Goal: Transaction & Acquisition: Purchase product/service

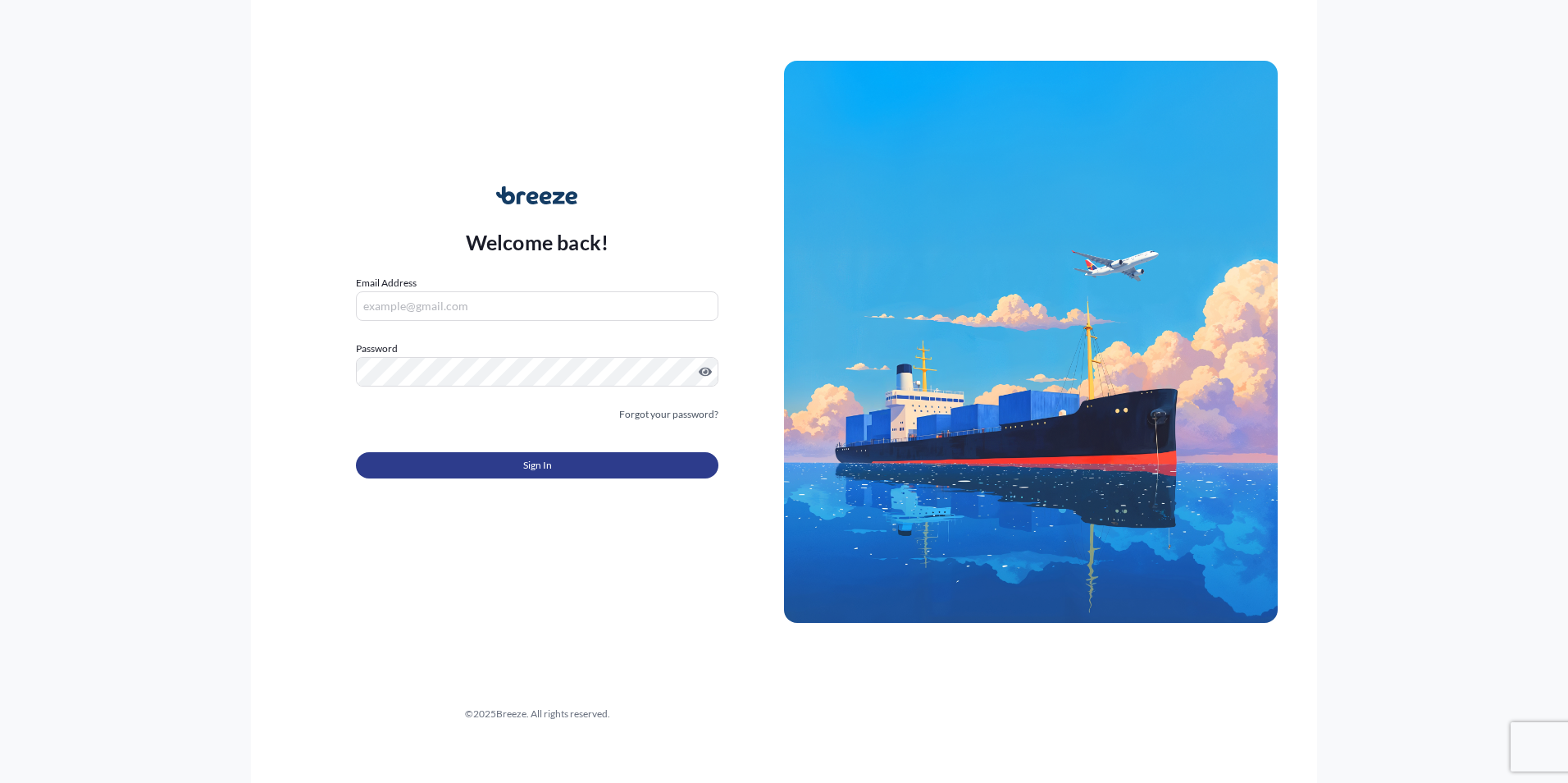
type input "[PERSON_NAME][EMAIL_ADDRESS][PERSON_NAME][DOMAIN_NAME]"
click at [542, 459] on span "Sign In" at bounding box center [538, 465] width 29 height 16
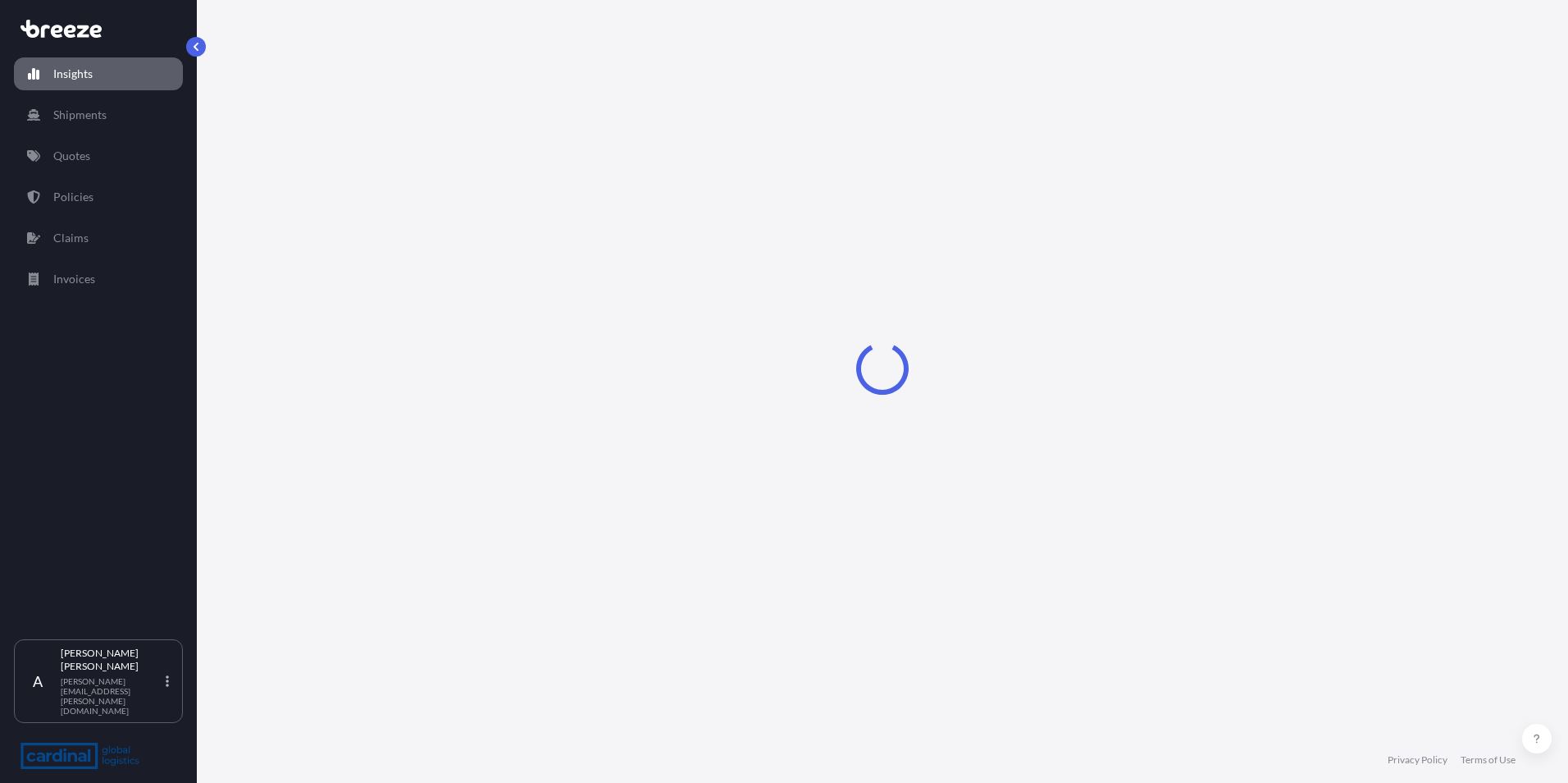
select select "2025"
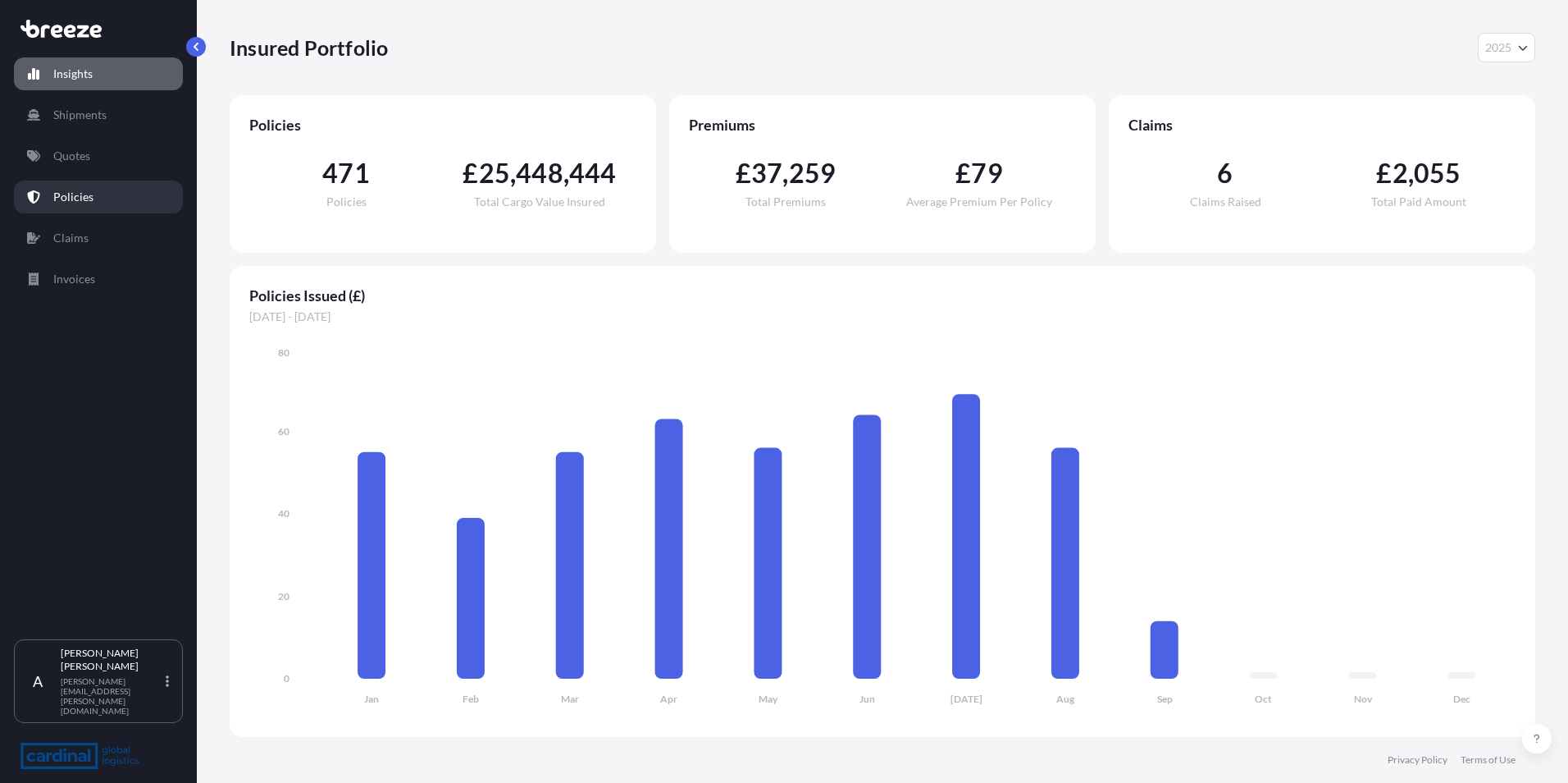
click at [82, 194] on p "Policies" at bounding box center [73, 196] width 40 height 16
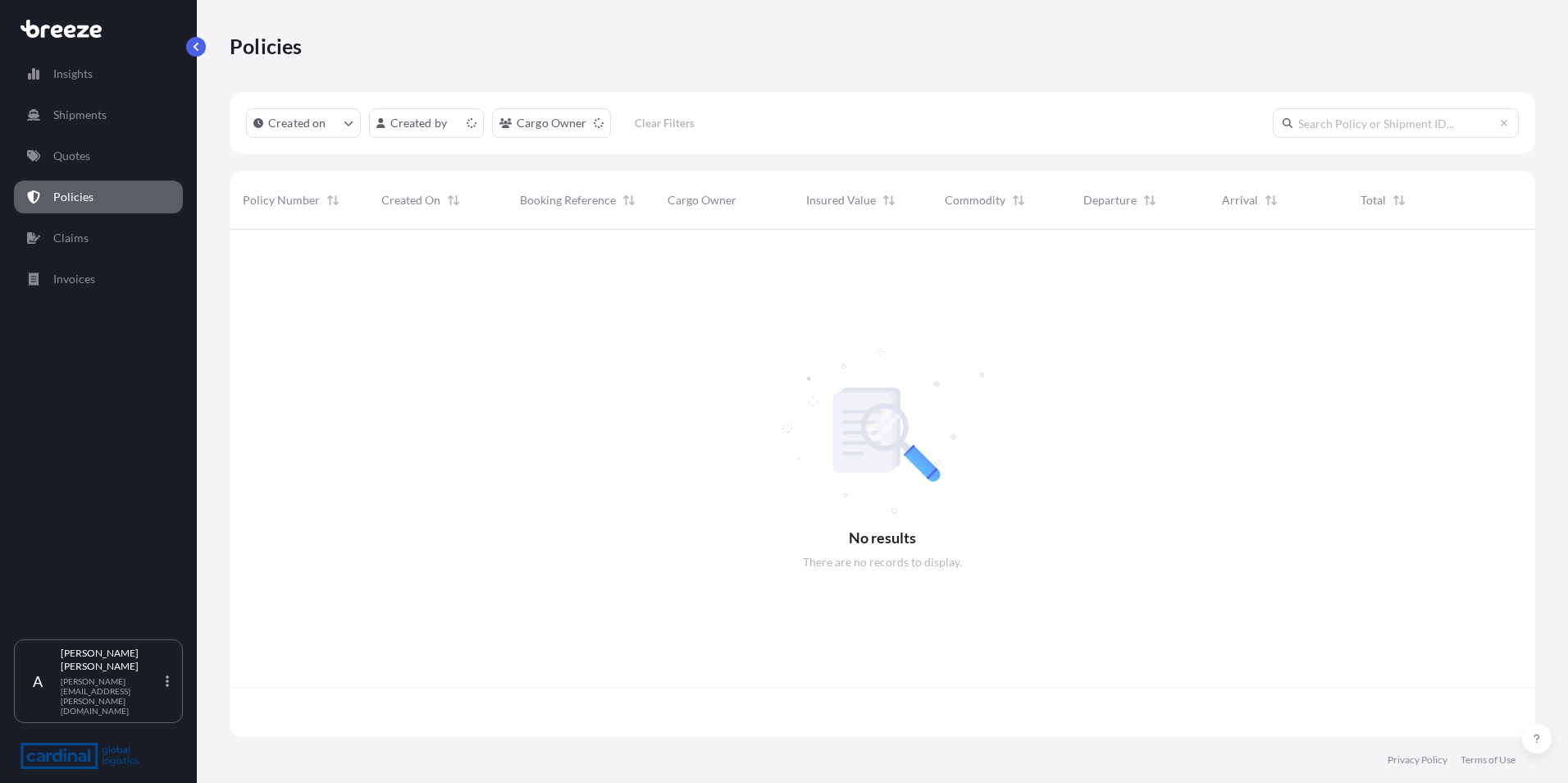
scroll to position [504, 1293]
click at [91, 152] on link "Quotes" at bounding box center [98, 156] width 169 height 33
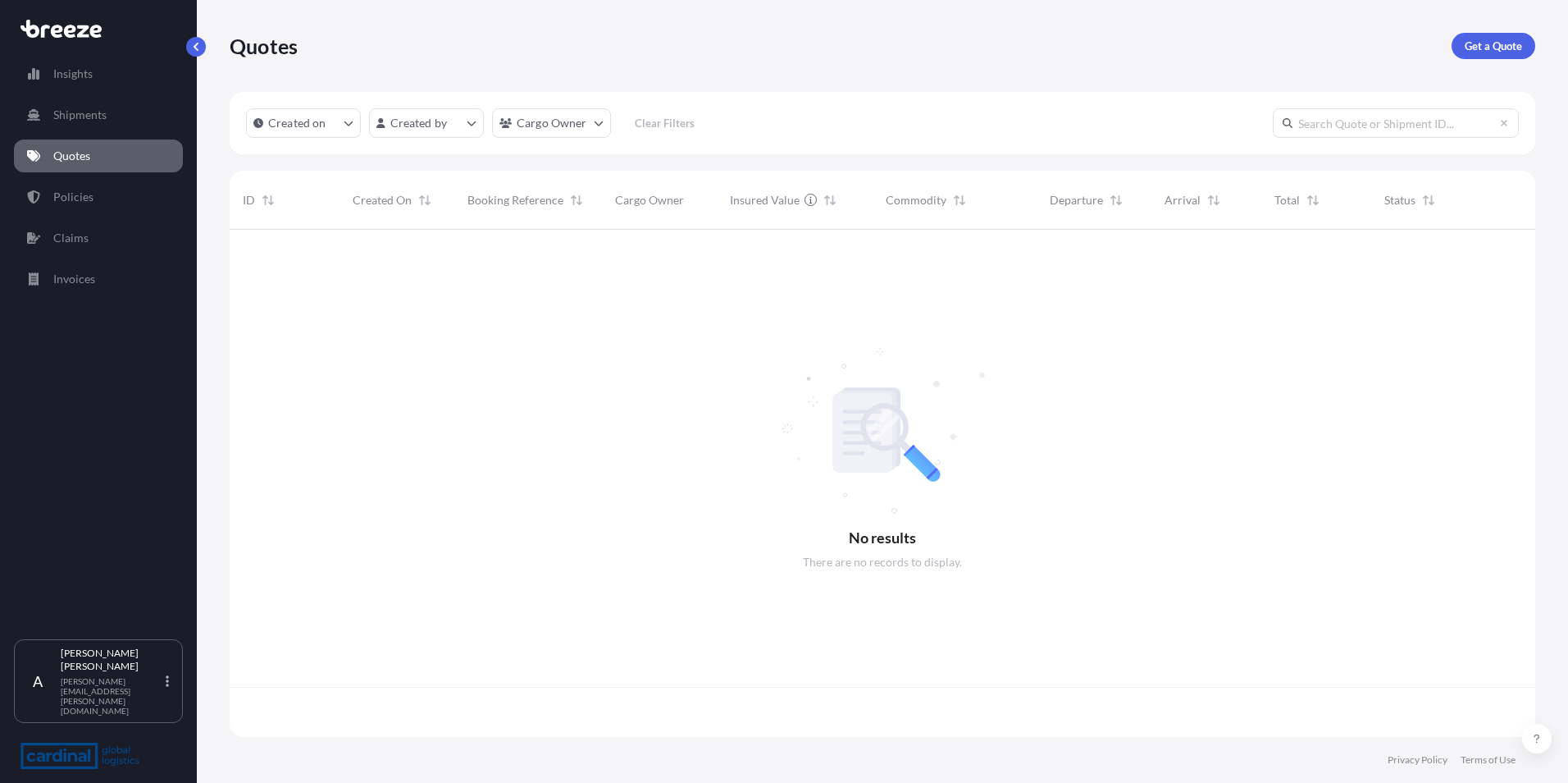
scroll to position [504, 1293]
click at [1491, 44] on p "Get a Quote" at bounding box center [1494, 45] width 58 height 16
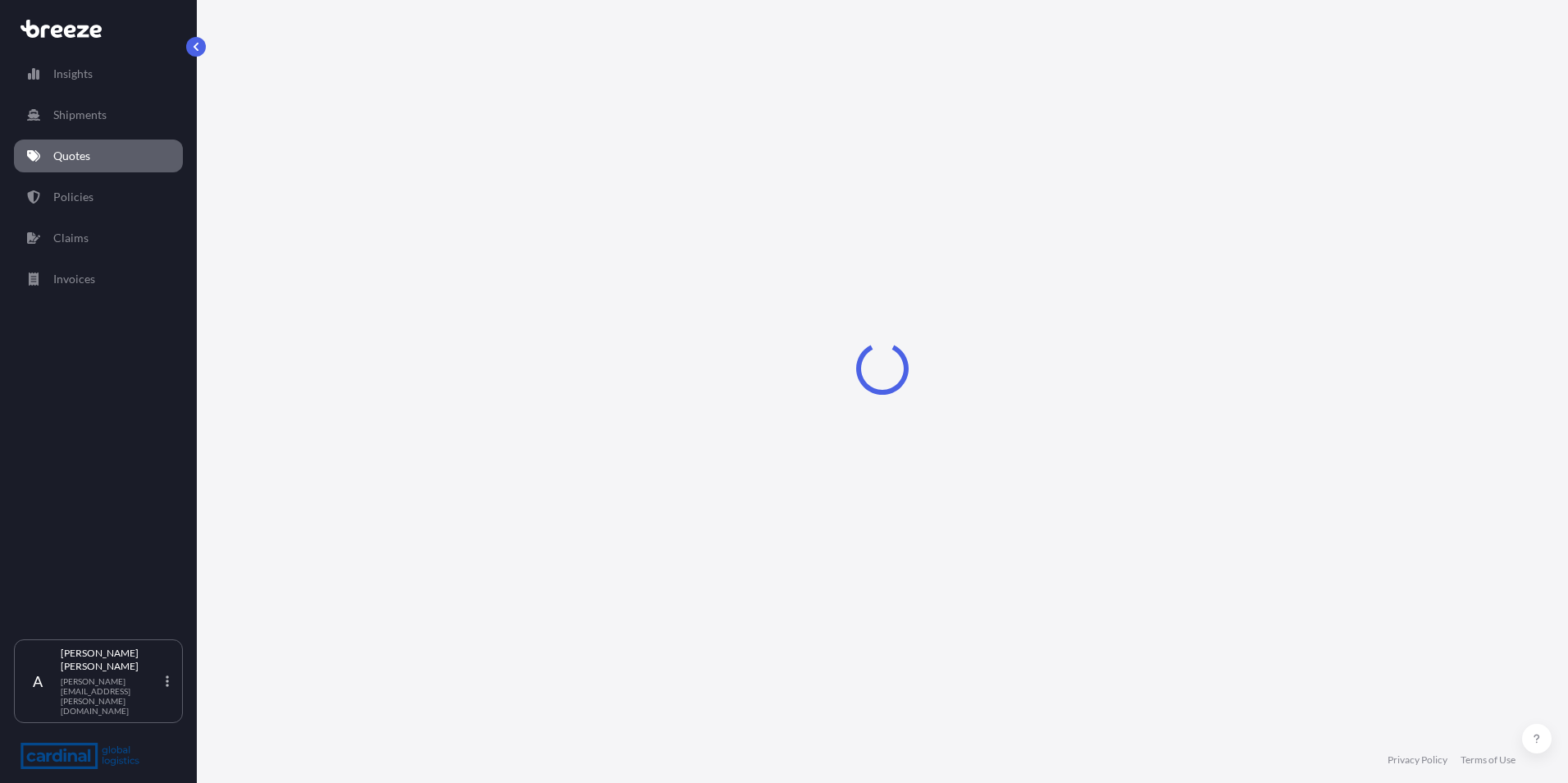
select select "Sea"
select select "1"
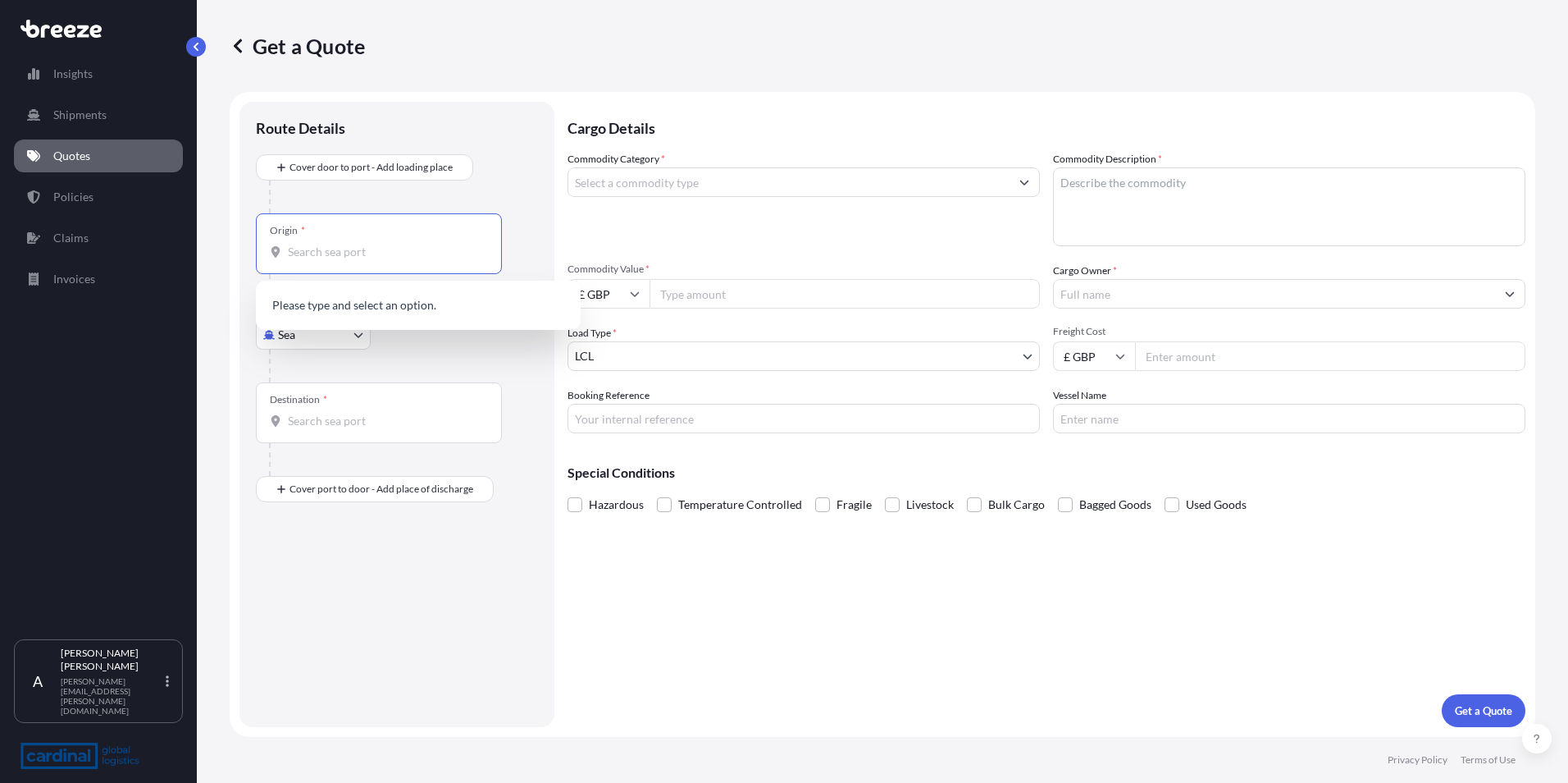
click at [310, 252] on input "Origin *" at bounding box center [385, 252] width 194 height 16
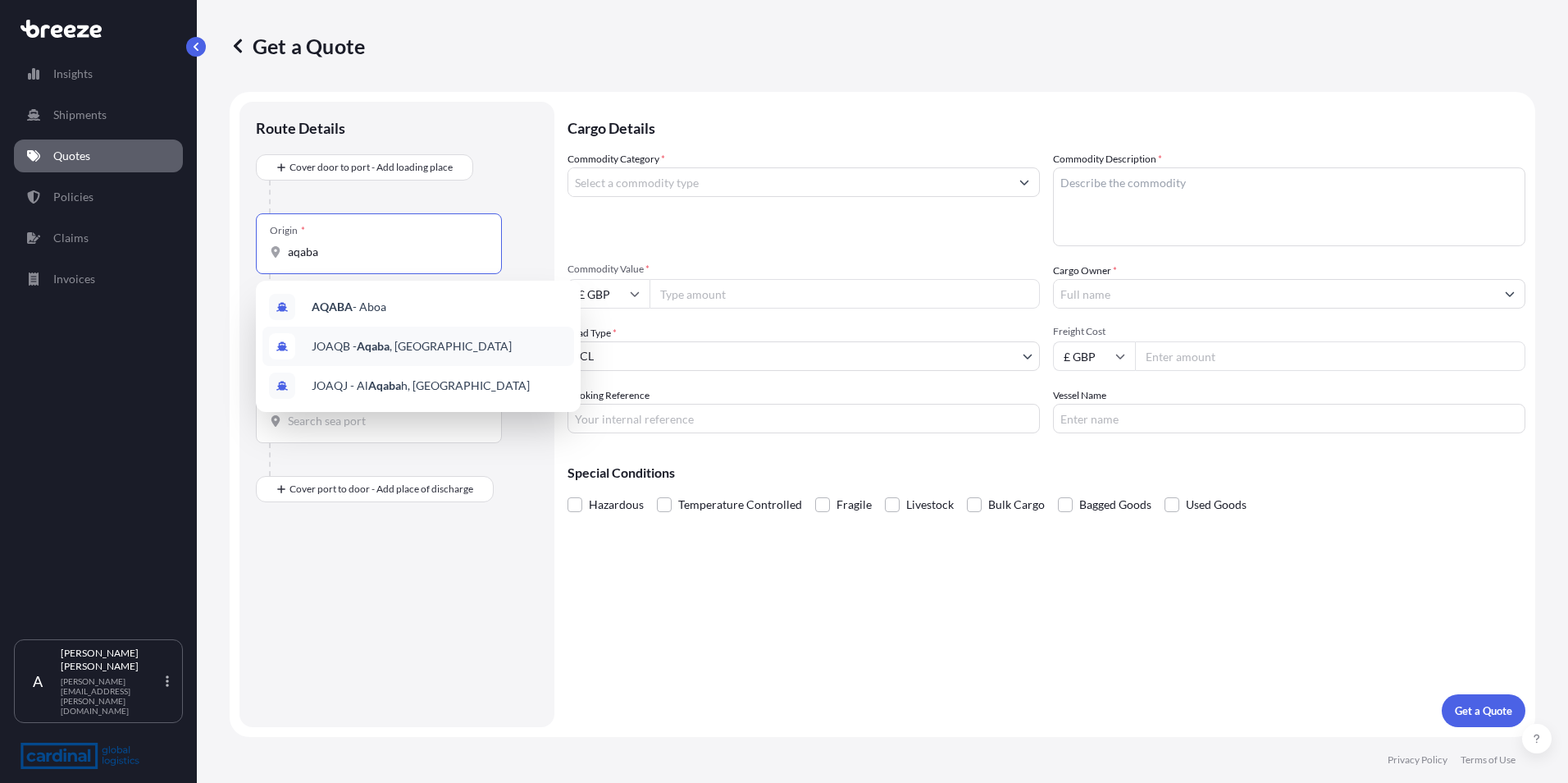
click at [421, 337] on div "JOAQB - Aqaba , [GEOGRAPHIC_DATA]" at bounding box center [418, 346] width 312 height 39
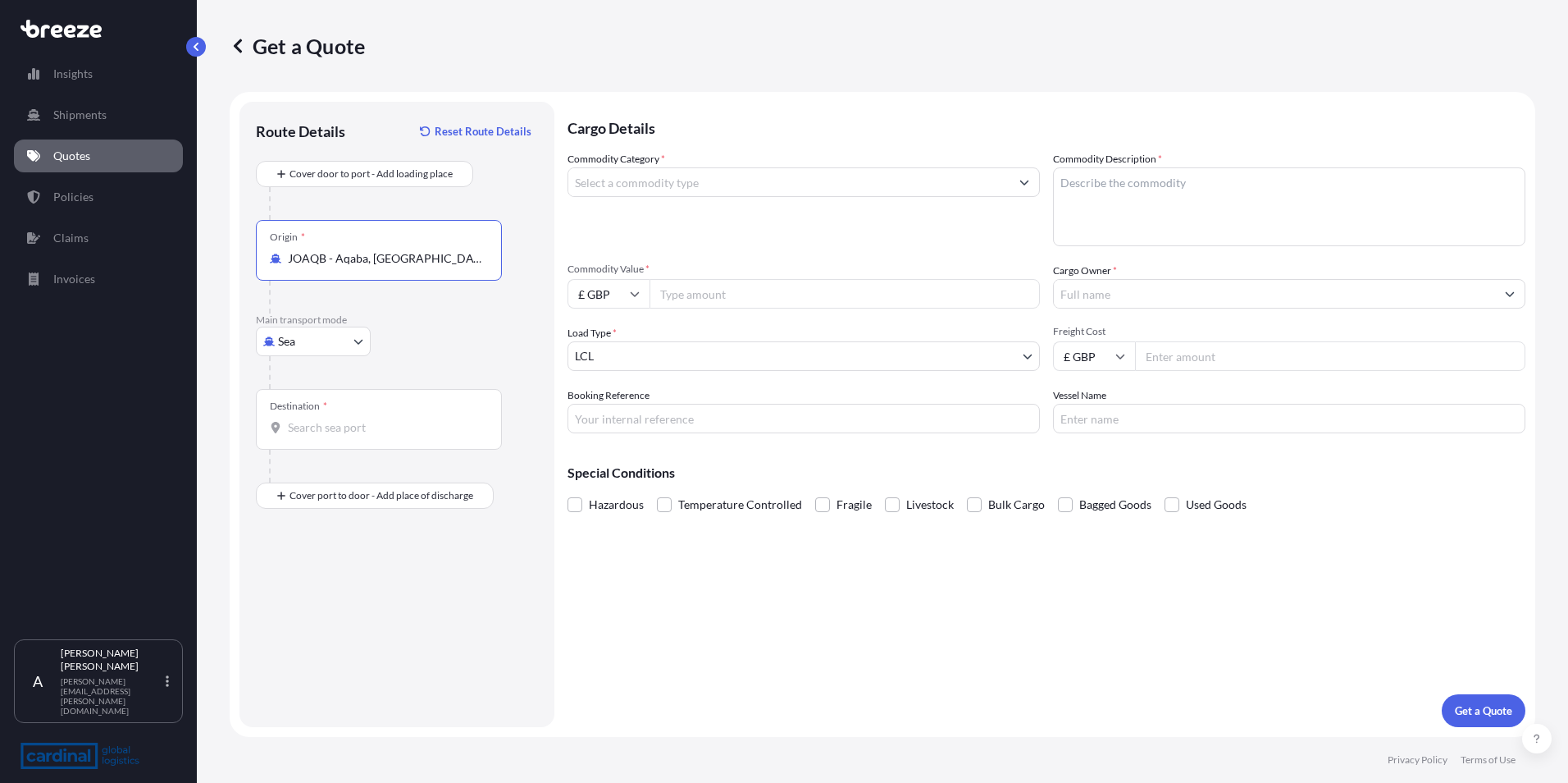
type input "JOAQB - Aqaba, [GEOGRAPHIC_DATA]"
drag, startPoint x: 314, startPoint y: 438, endPoint x: 327, endPoint y: 435, distance: 13.3
click at [317, 436] on div "Destination *" at bounding box center [379, 418] width 246 height 60
click at [317, 435] on input "Destination *" at bounding box center [385, 427] width 194 height 16
type input "GBLGP - [GEOGRAPHIC_DATA], [GEOGRAPHIC_DATA]"
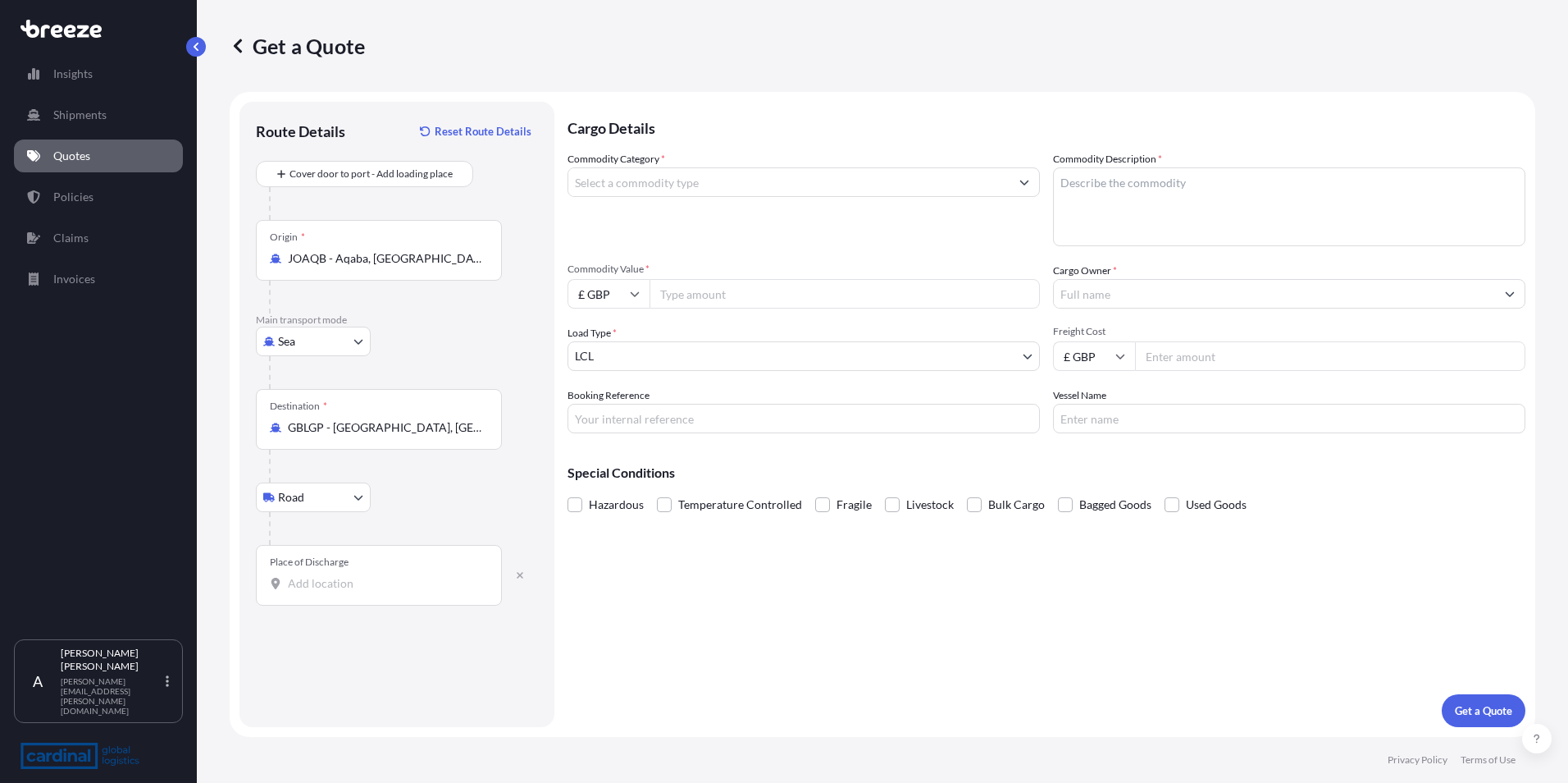
click at [325, 599] on div "Place of Discharge" at bounding box center [379, 575] width 246 height 60
click at [325, 592] on input "Place of Discharge" at bounding box center [385, 582] width 194 height 16
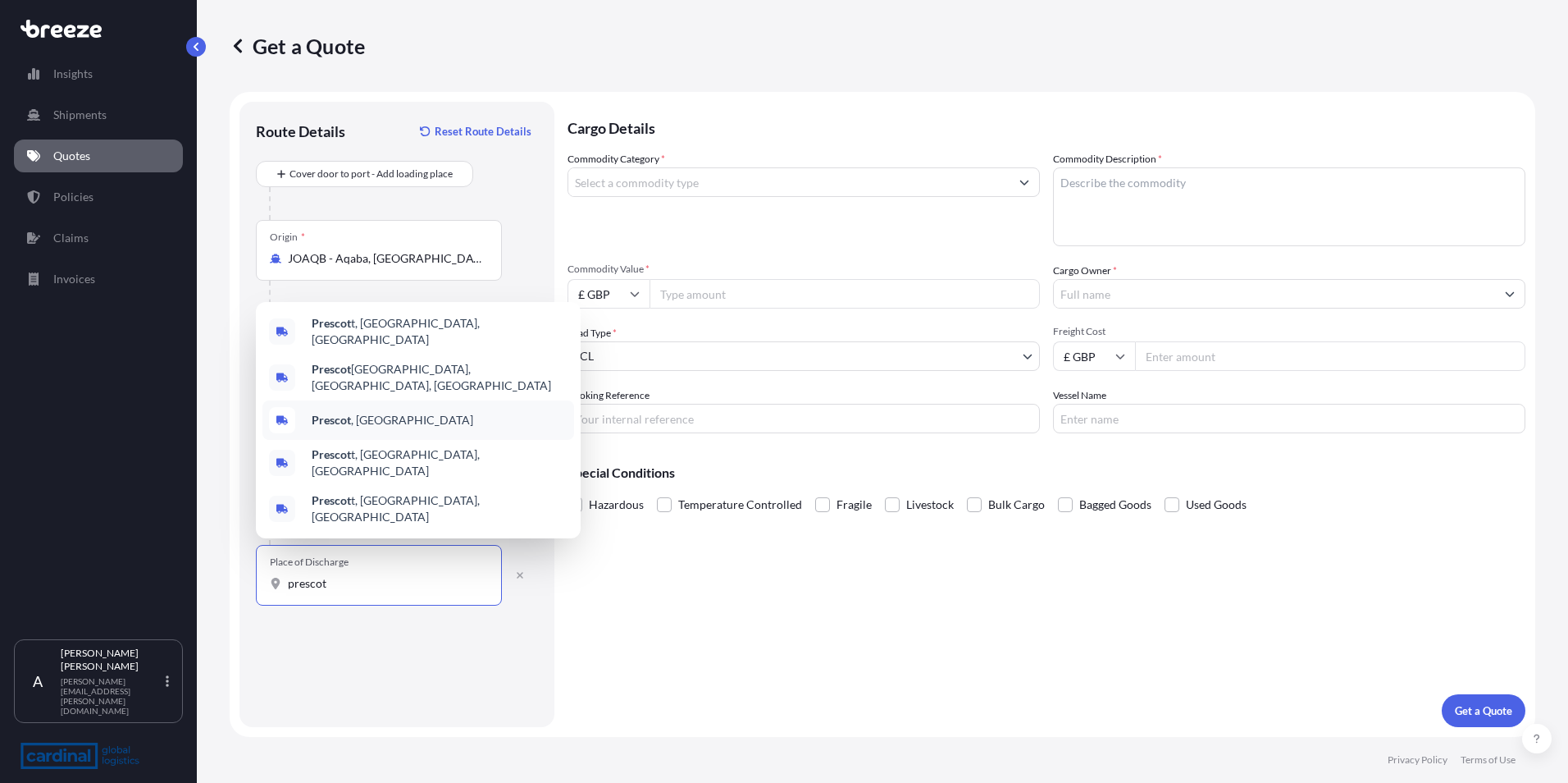
click at [362, 426] on span "Prescot , [GEOGRAPHIC_DATA]" at bounding box center [393, 419] width 161 height 16
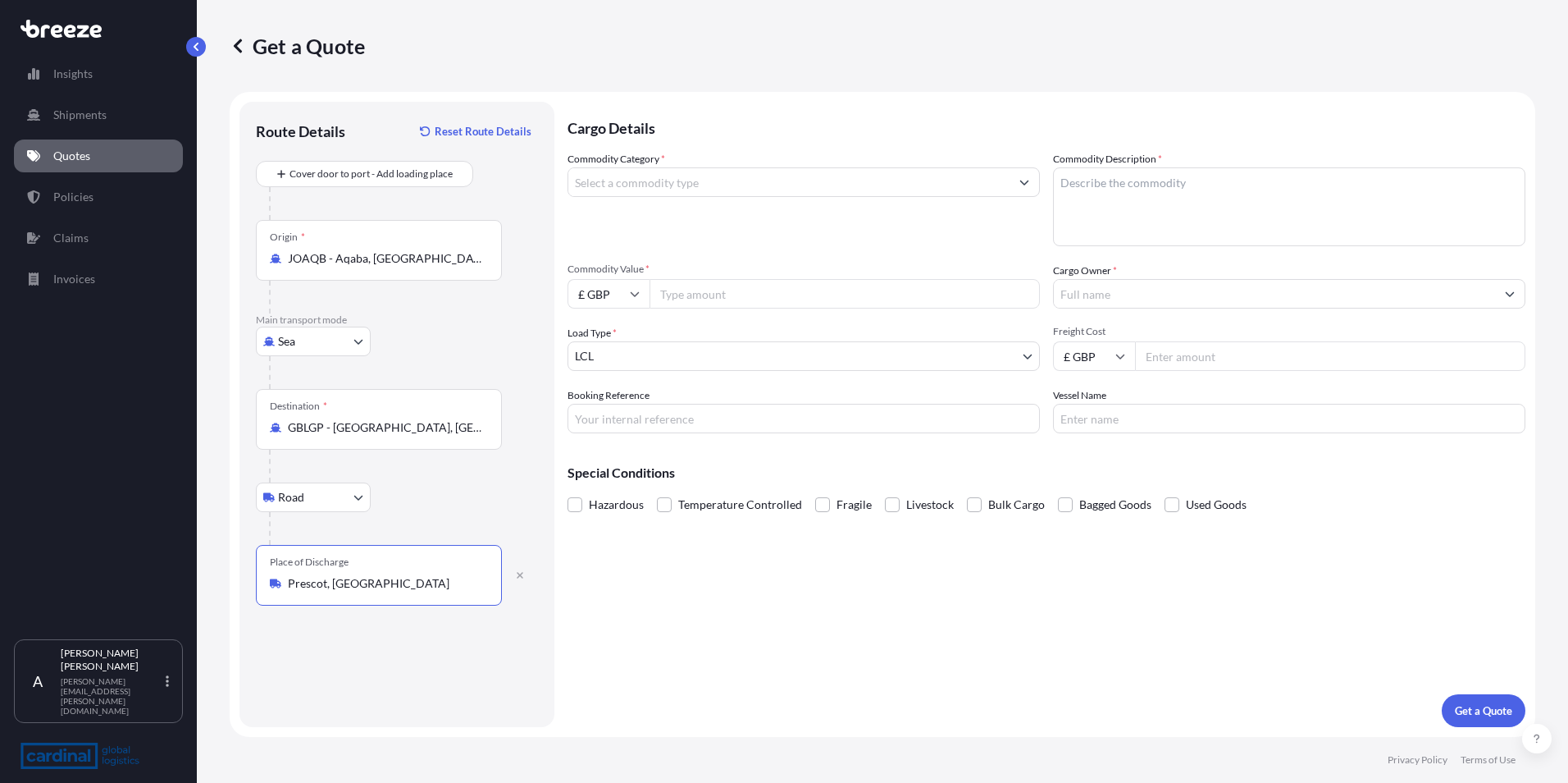
type input "Prescot, [GEOGRAPHIC_DATA]"
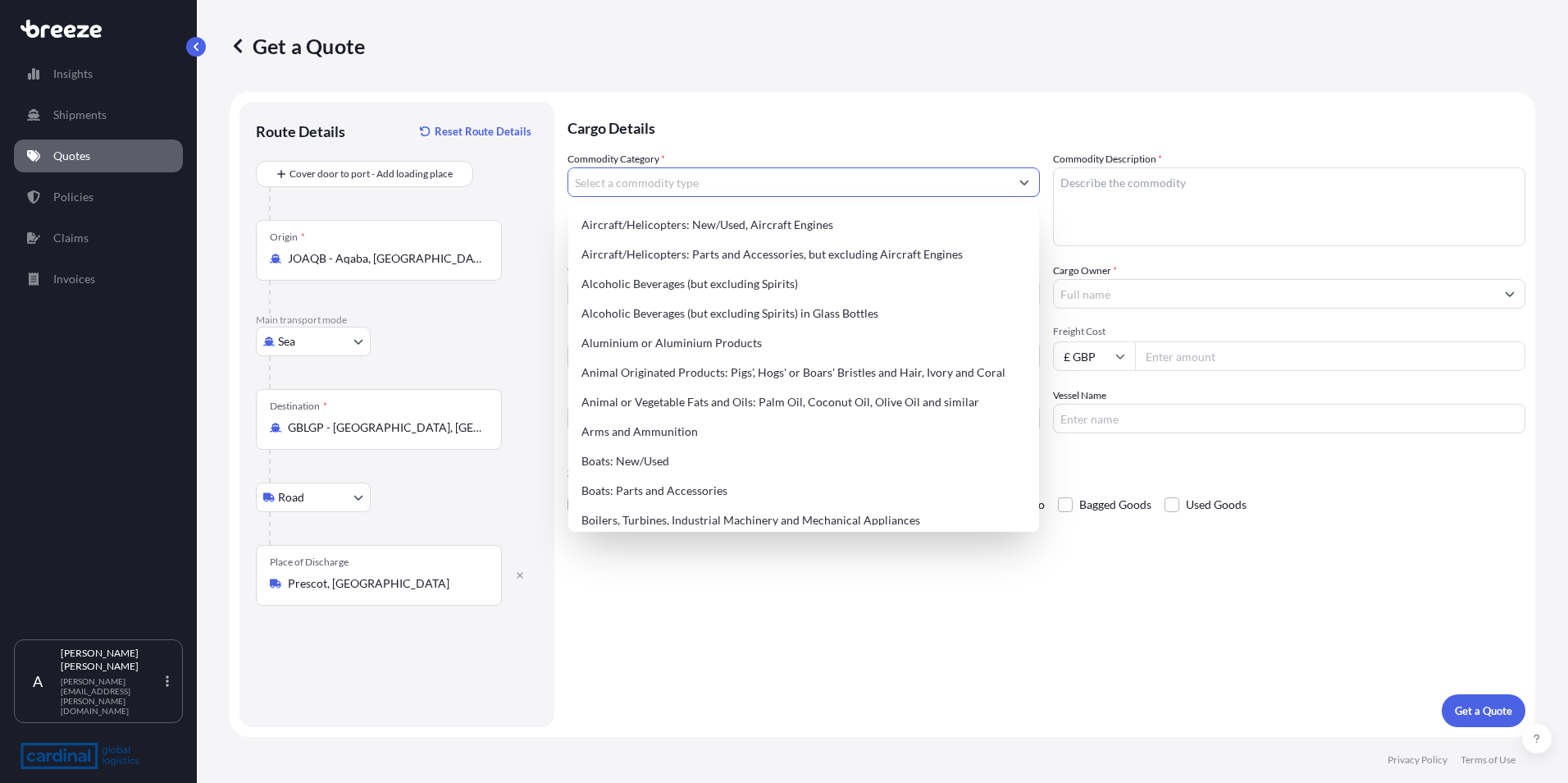
click at [644, 177] on input "Commodity Category *" at bounding box center [789, 182] width 441 height 30
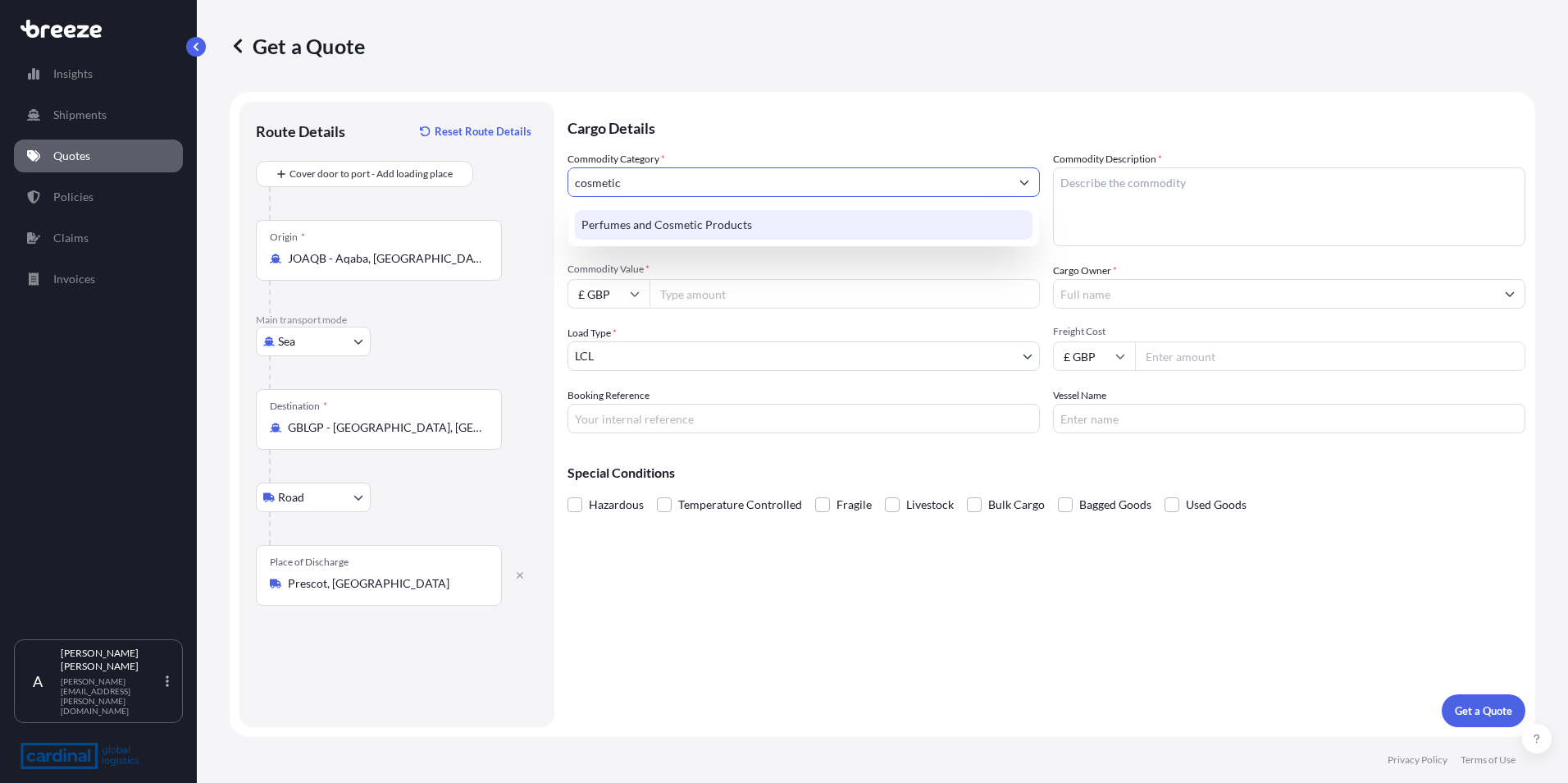
click at [663, 218] on div "Perfumes and Cosmetic Products" at bounding box center [803, 224] width 457 height 30
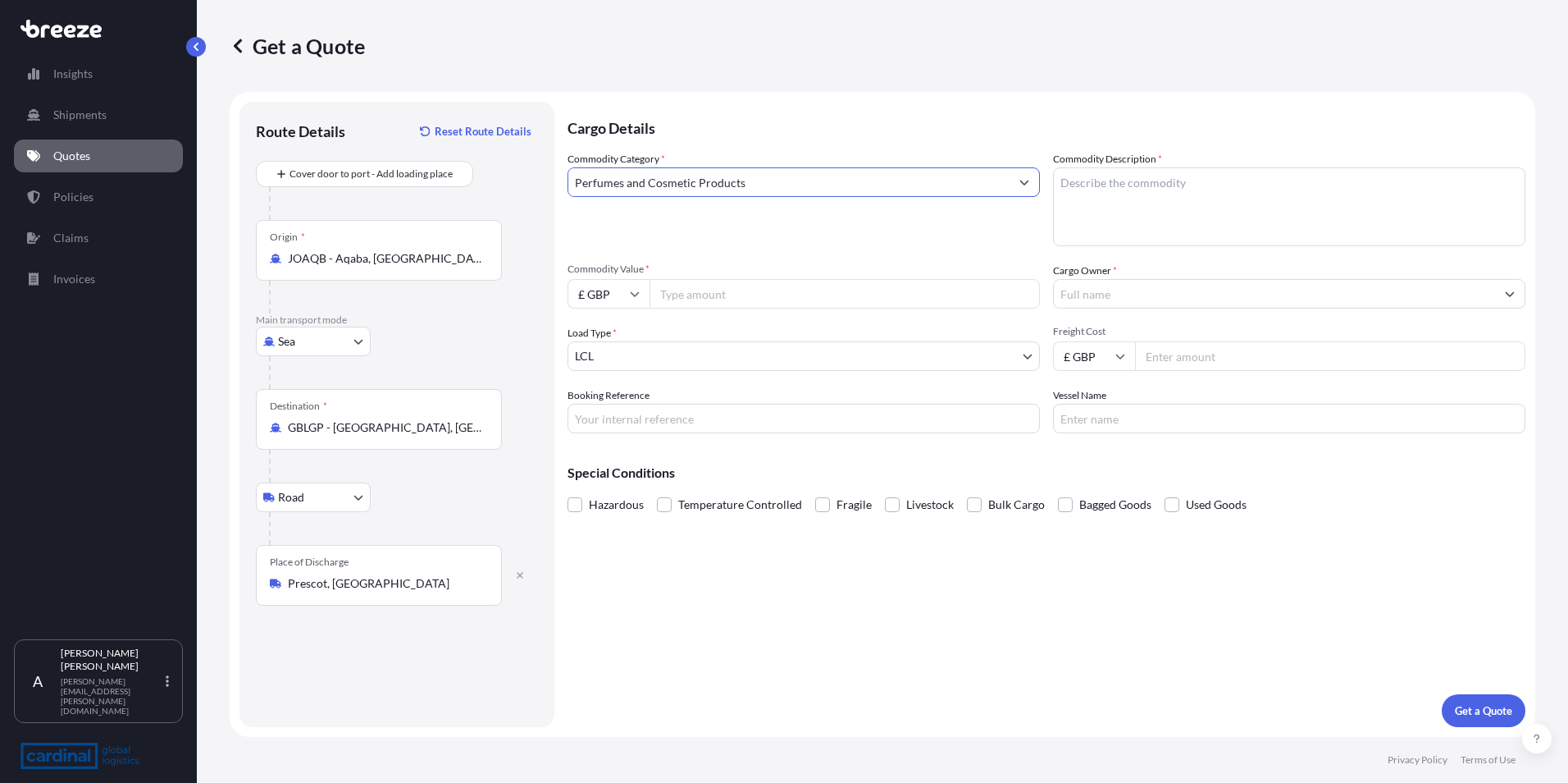
type input "Perfumes and Cosmetic Products"
click at [1138, 193] on textarea "Commodity Description *" at bounding box center [1289, 207] width 473 height 79
type textarea "BATH SALTS"
click at [635, 296] on icon at bounding box center [635, 295] width 9 height 5
click at [605, 411] on div "$ USD" at bounding box center [609, 407] width 69 height 31
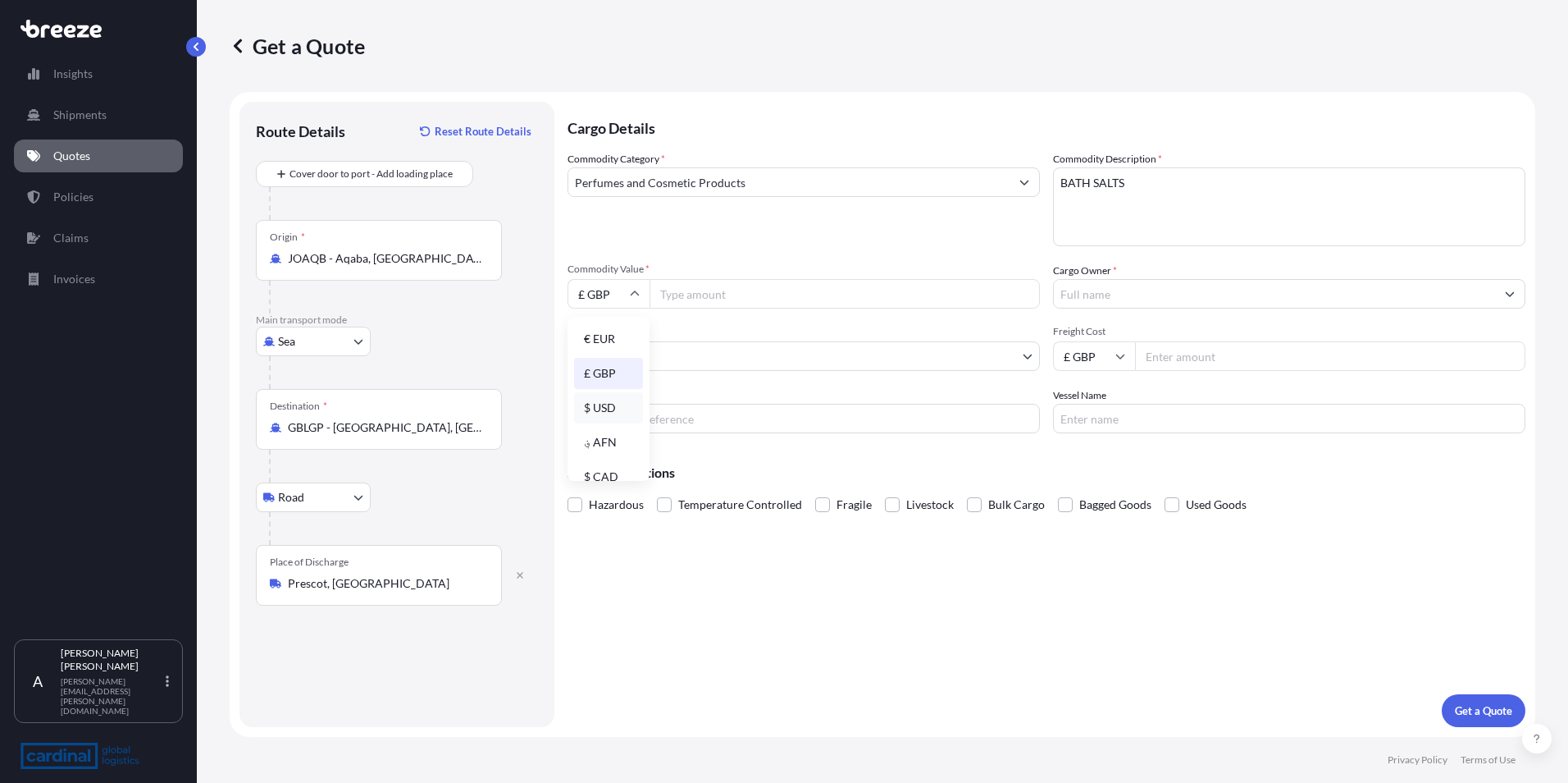
type input "$ USD"
click at [689, 295] on input "Commodity Value *" at bounding box center [844, 293] width 390 height 30
type input "21630"
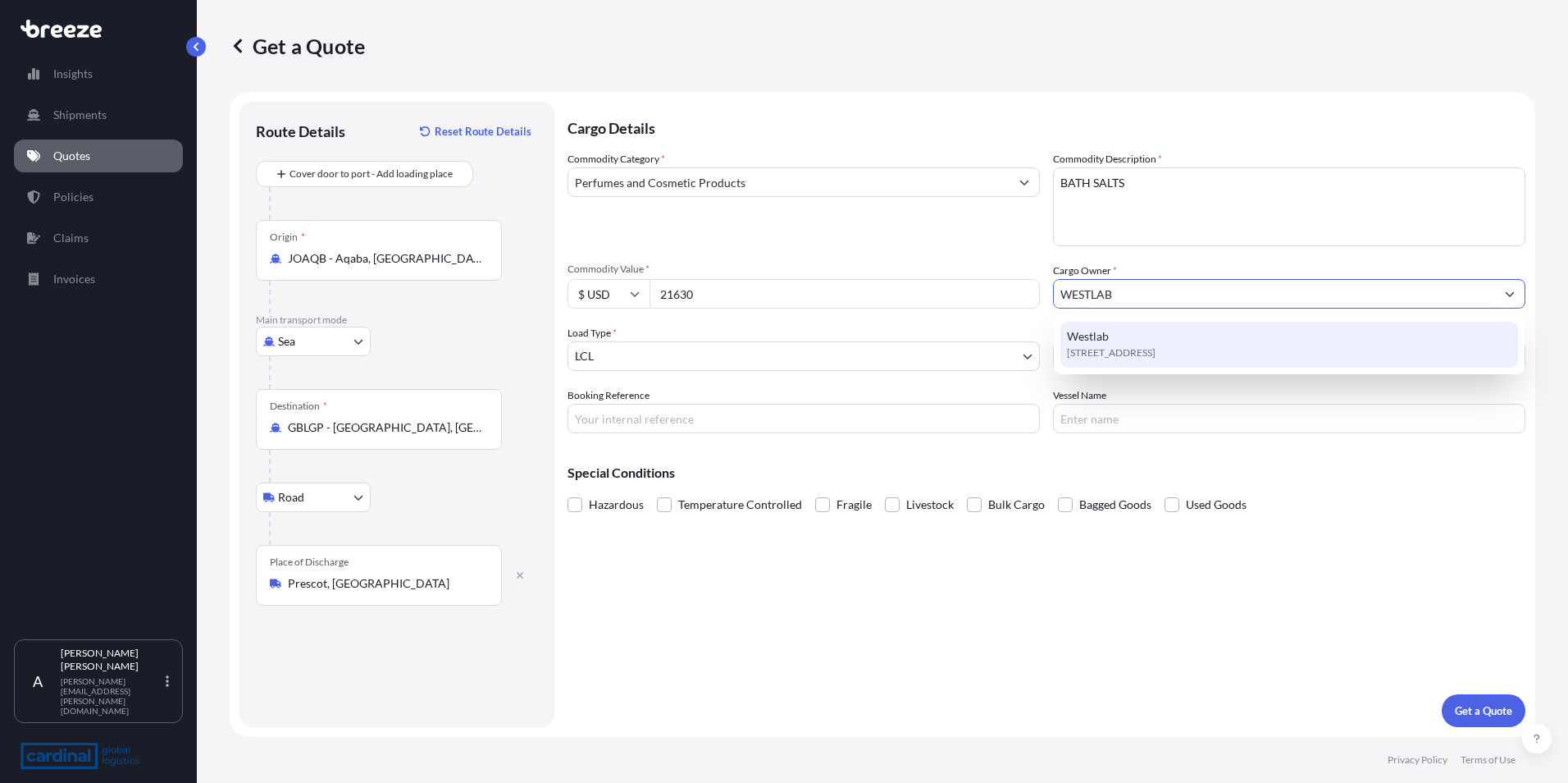
click at [1086, 340] on span "Westlab" at bounding box center [1088, 336] width 42 height 16
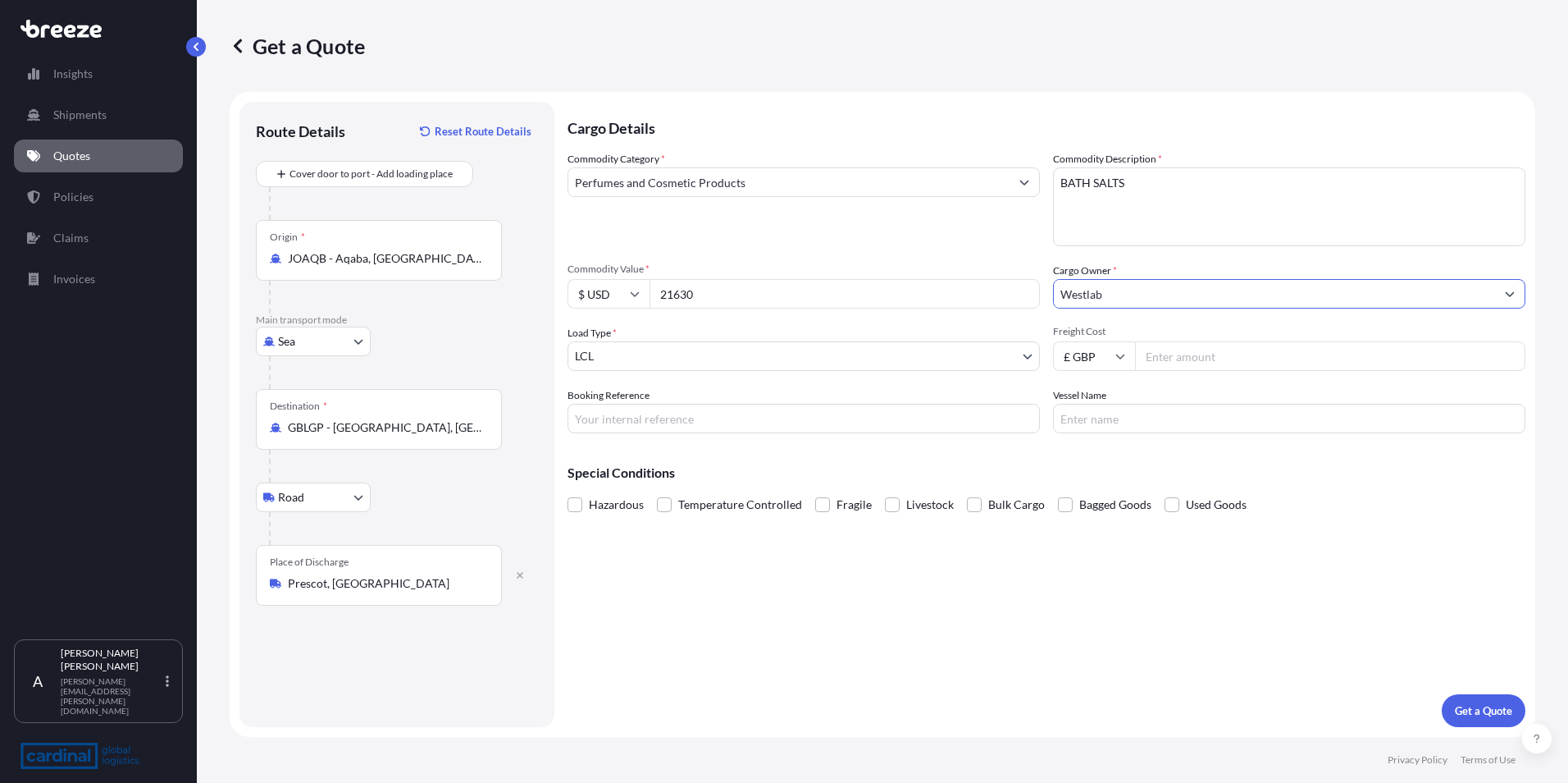
type input "Westlab"
click at [603, 360] on body "15 options available. 0 options available. 1 option available. Insights Shipmen…" at bounding box center [784, 391] width 1568 height 783
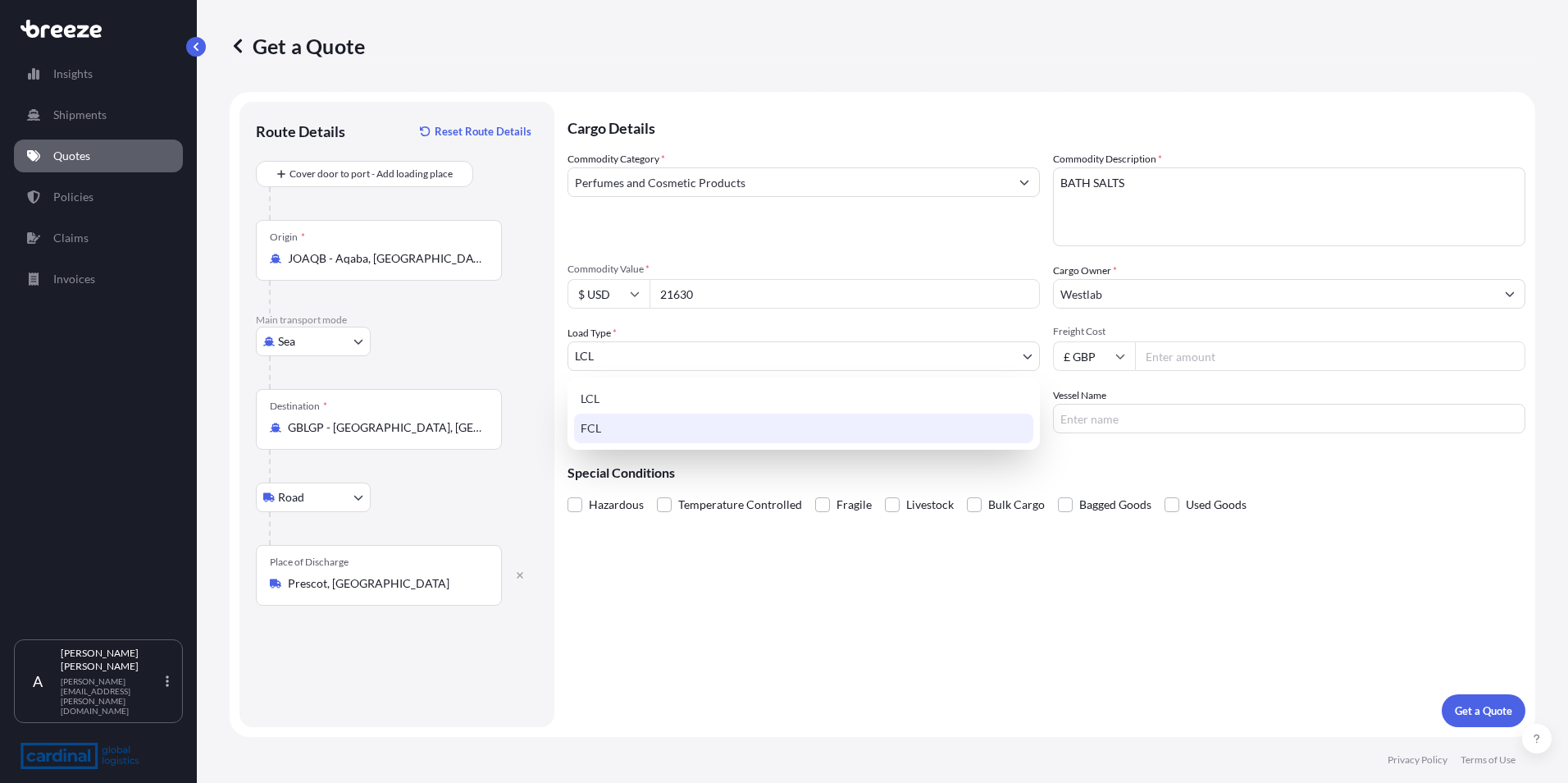
click at [604, 426] on div "FCL" at bounding box center [804, 428] width 459 height 30
select select "2"
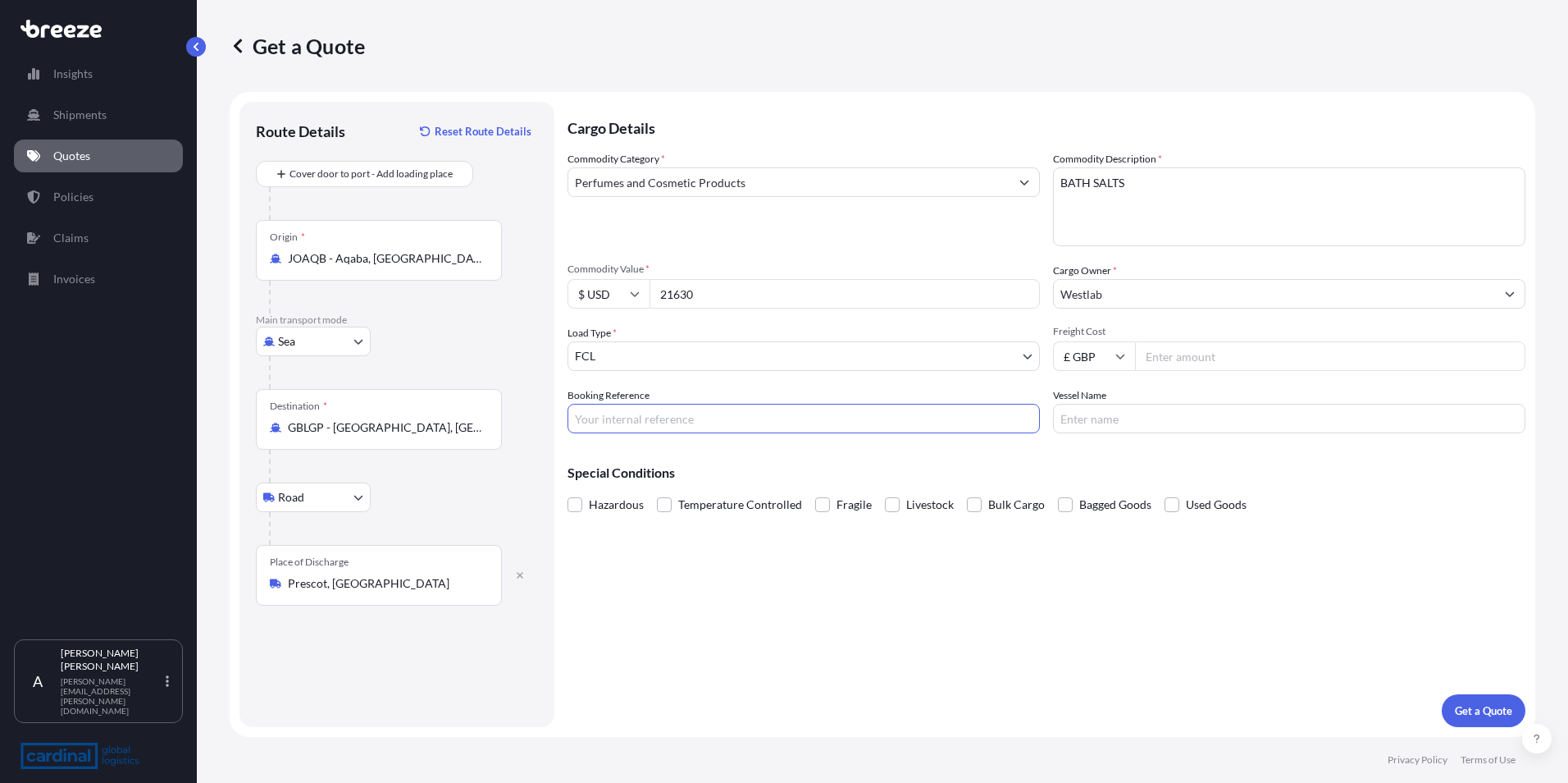
click at [606, 414] on input "Booking Reference" at bounding box center [804, 418] width 473 height 30
type input "J"
type input "HLCUAMM250900107"
type input "MERVE A"
click at [805, 589] on div "Cargo Details Commodity Category * Perfumes and Cosmetic Products Commodity Des…" at bounding box center [1046, 414] width 958 height 625
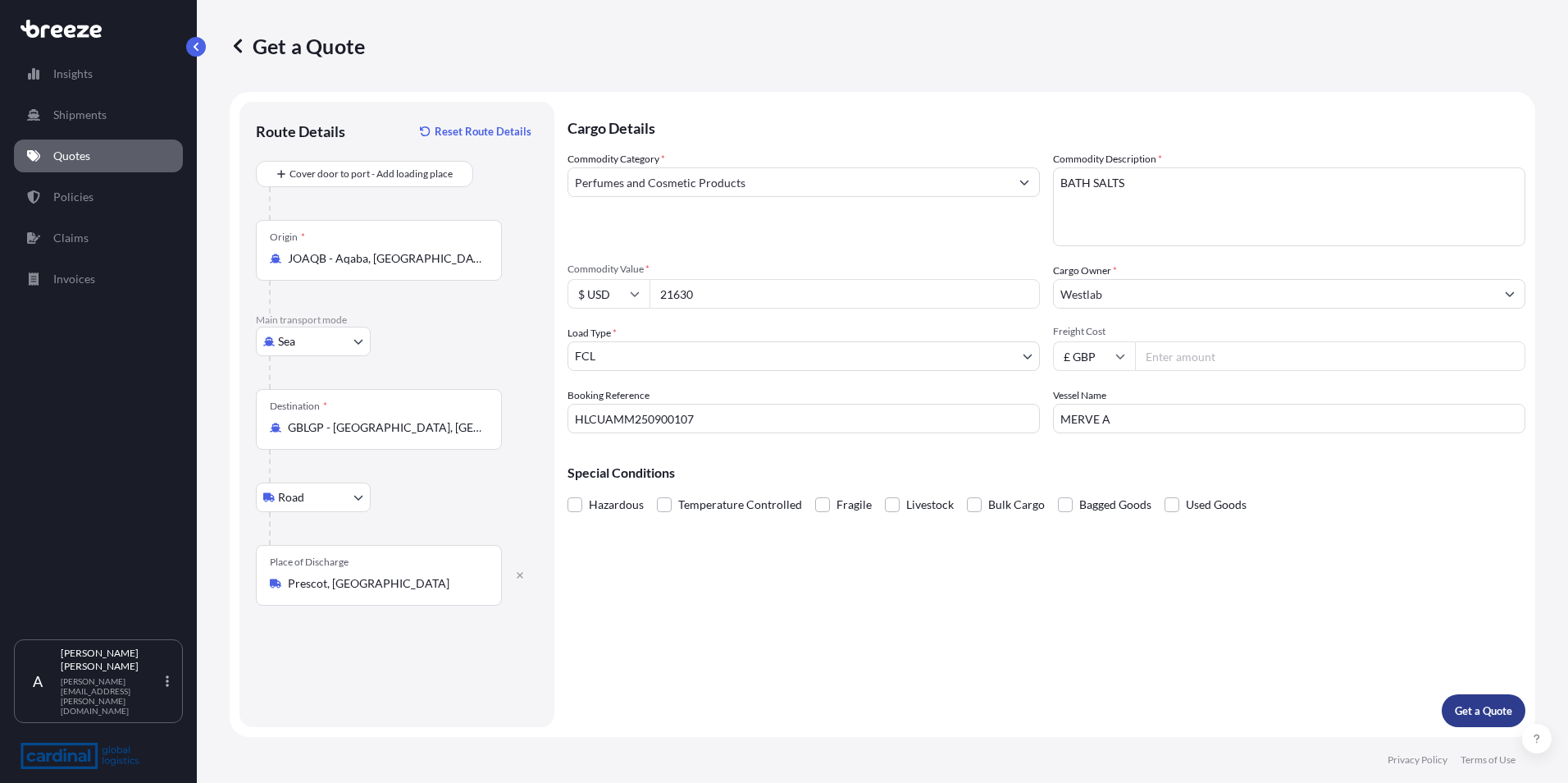
click at [1477, 706] on p "Get a Quote" at bounding box center [1484, 710] width 58 height 16
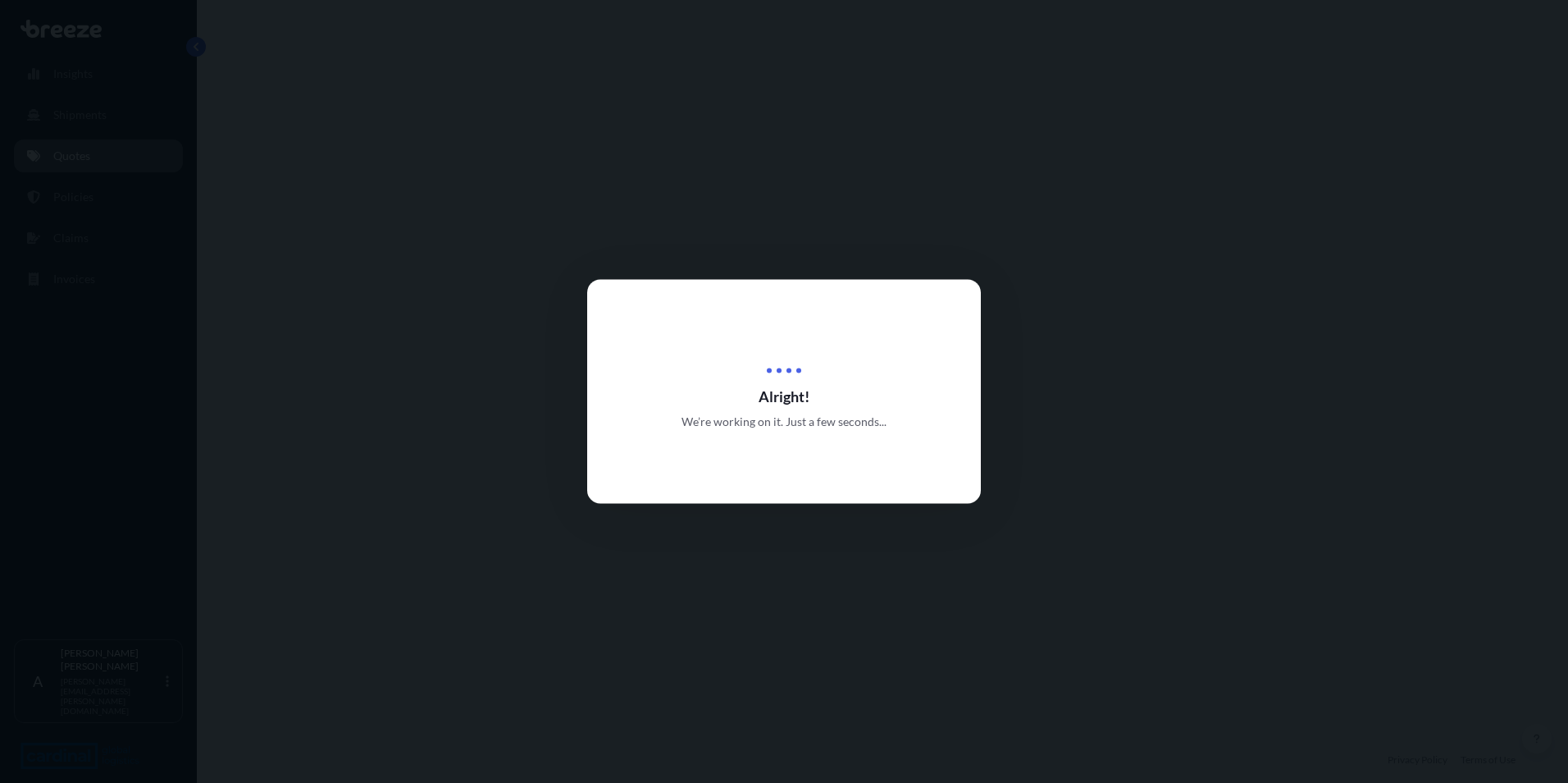
select select "Sea"
select select "Road"
select select "2"
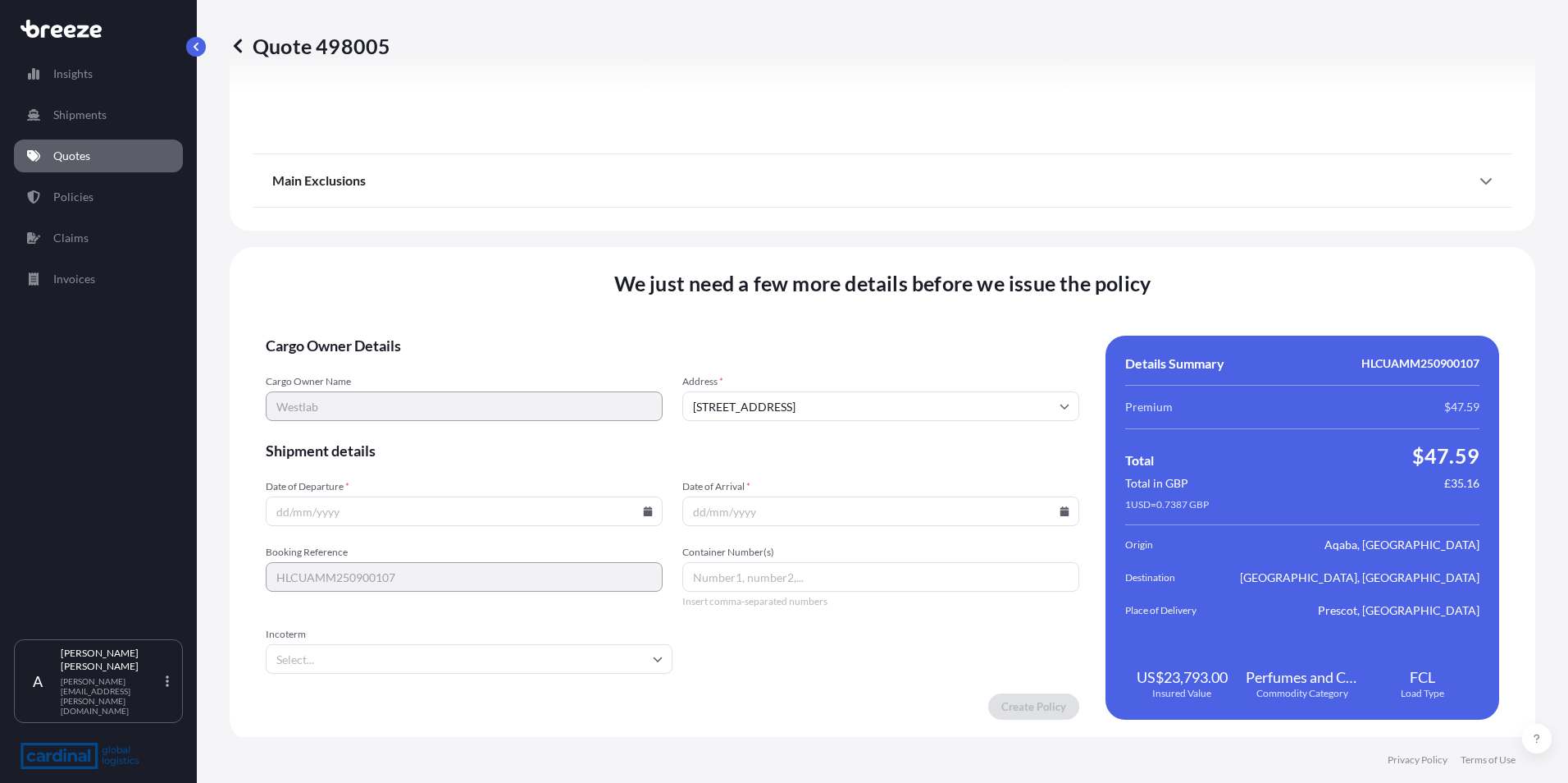
scroll to position [1937, 0]
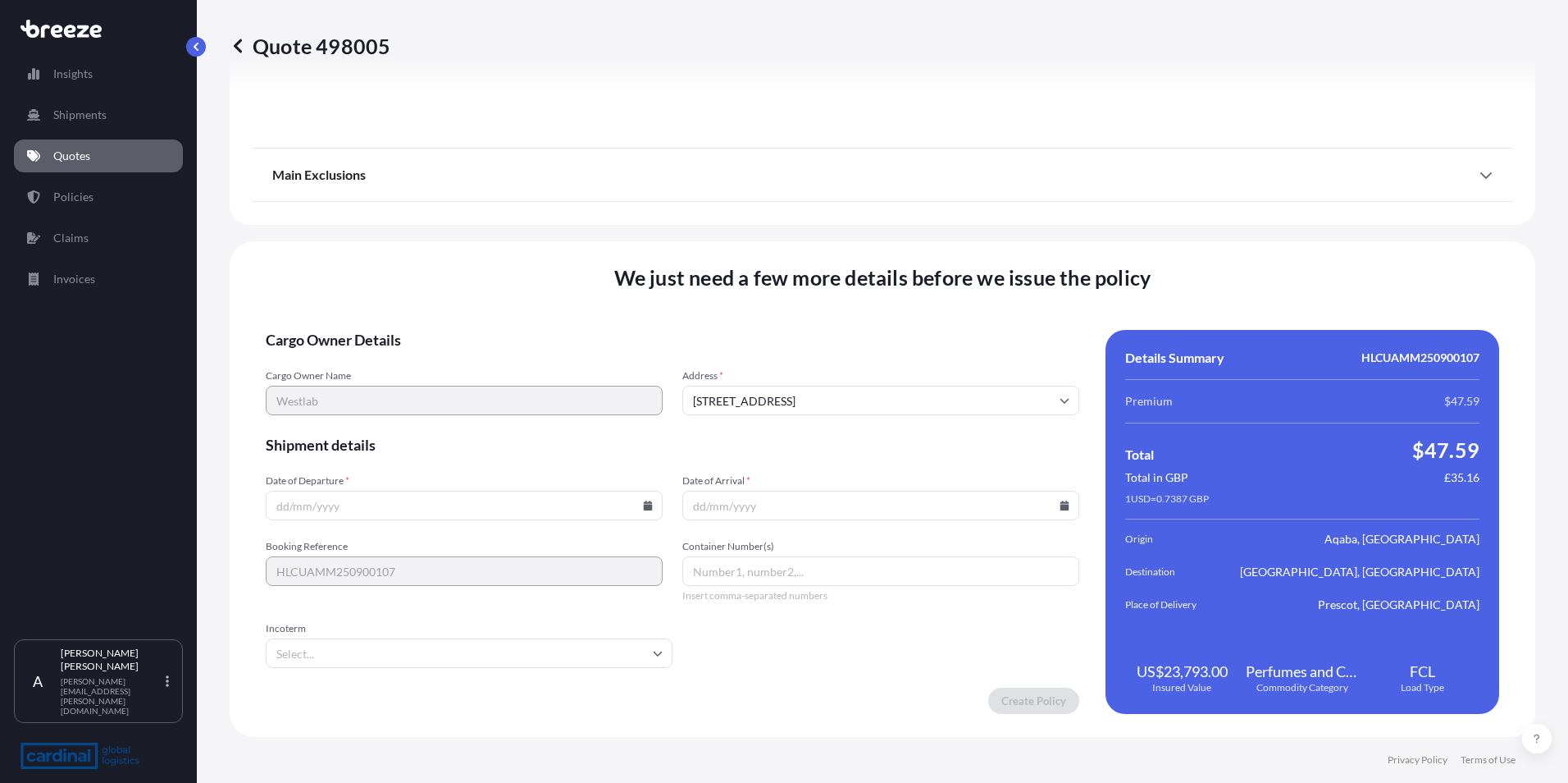
click at [283, 502] on input "Date of Departure *" at bounding box center [464, 505] width 397 height 30
type input "[DATE]"
click at [322, 656] on input "Incoterm" at bounding box center [469, 653] width 407 height 30
type input "EXW"
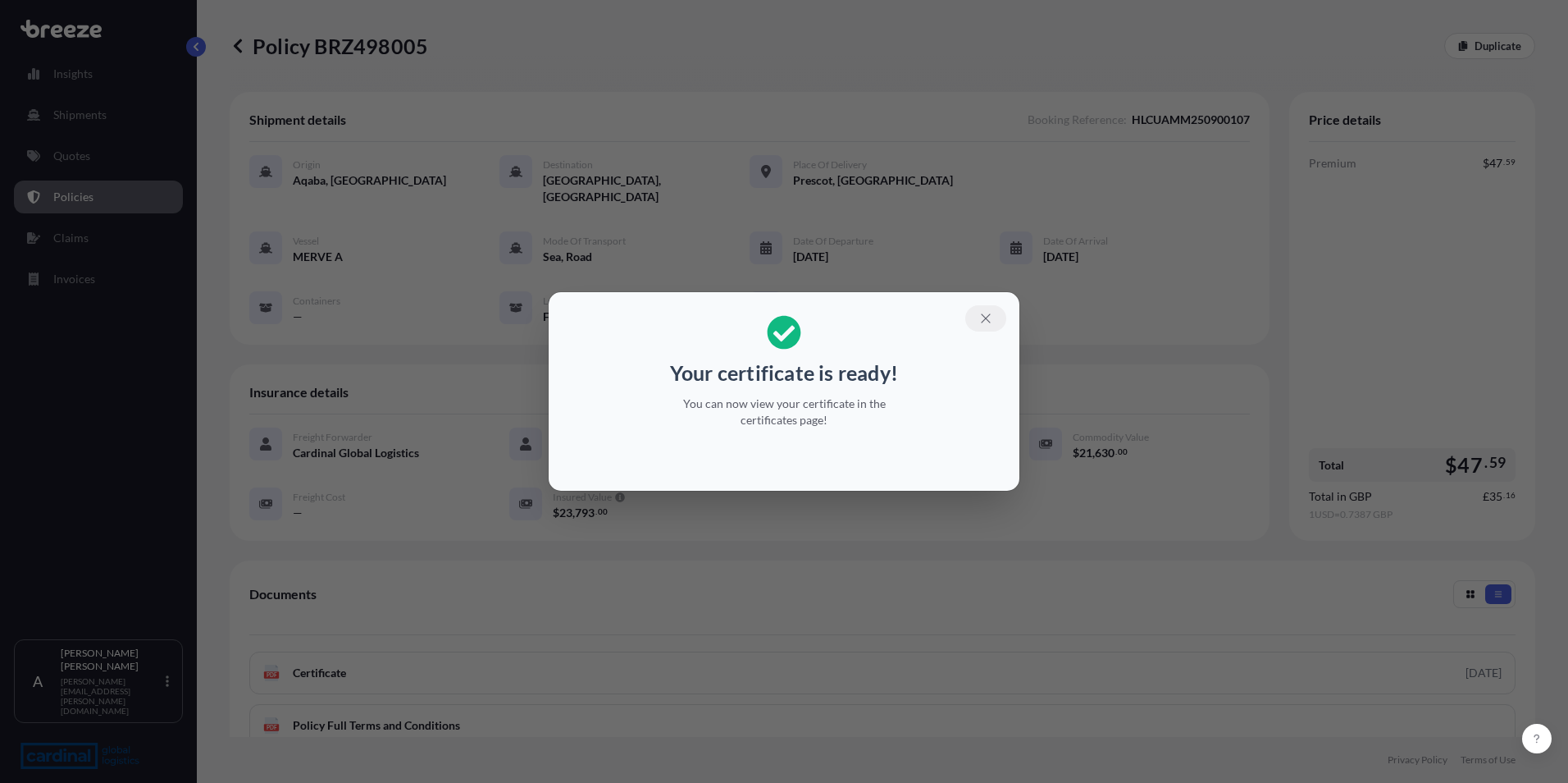
click at [976, 311] on button "button" at bounding box center [986, 318] width 41 height 26
